Goal: Obtain resource: Obtain resource

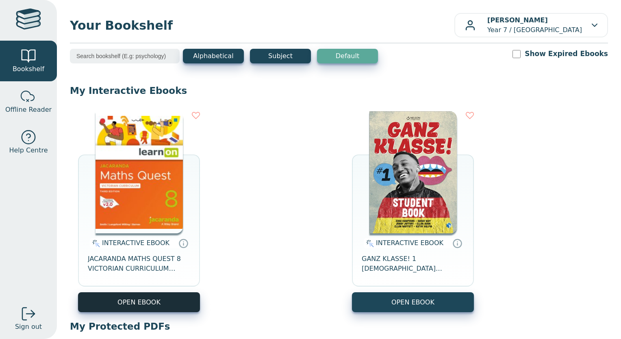
click at [171, 298] on button "OPEN EBOOK" at bounding box center [139, 302] width 122 height 20
click at [156, 304] on button "OPEN EBOOK" at bounding box center [139, 302] width 122 height 20
